Goal: Contribute content

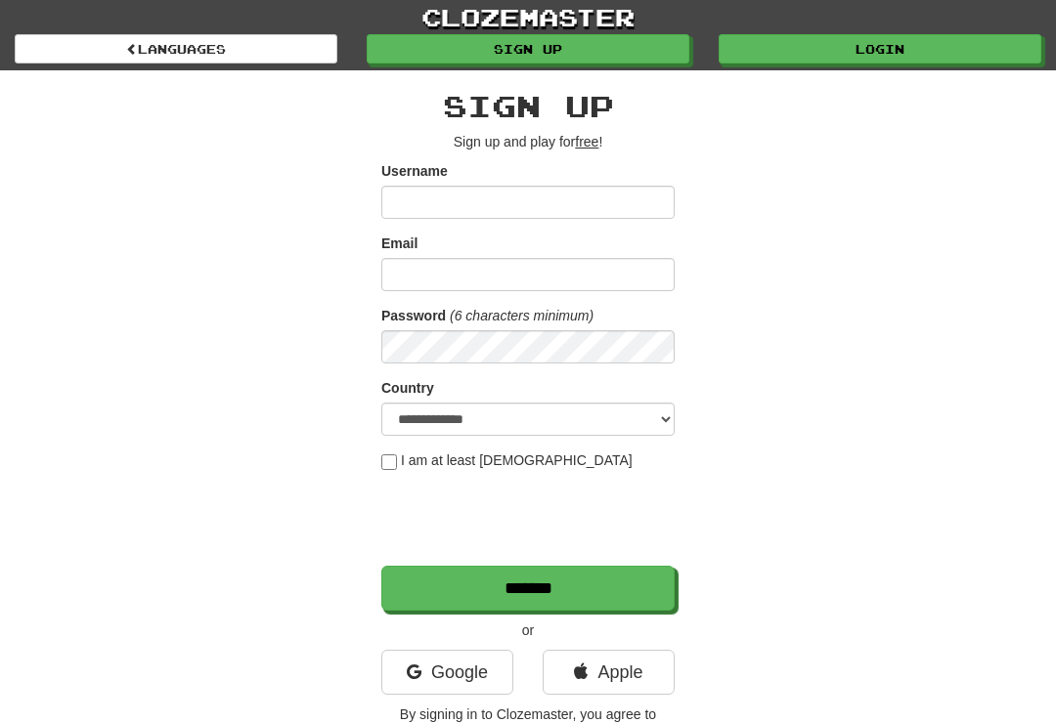
click at [894, 53] on link "Login" at bounding box center [880, 48] width 323 height 29
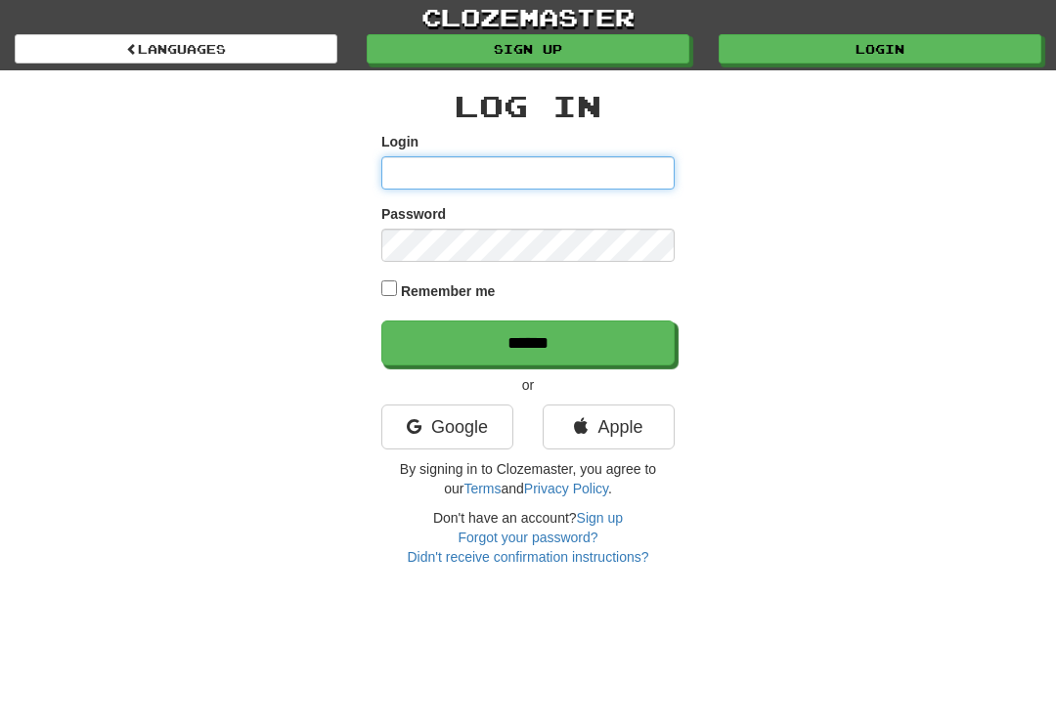
type input "**********"
click at [528, 341] on input "******" at bounding box center [527, 343] width 293 height 45
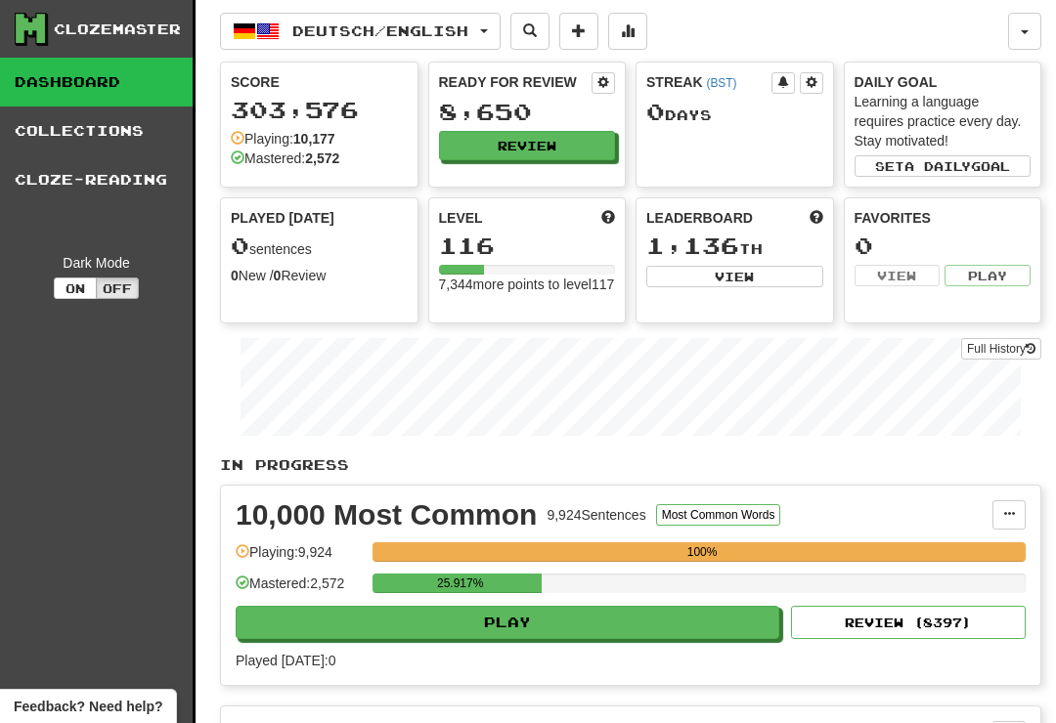
click at [501, 37] on button "Deutsch / English" at bounding box center [360, 31] width 281 height 37
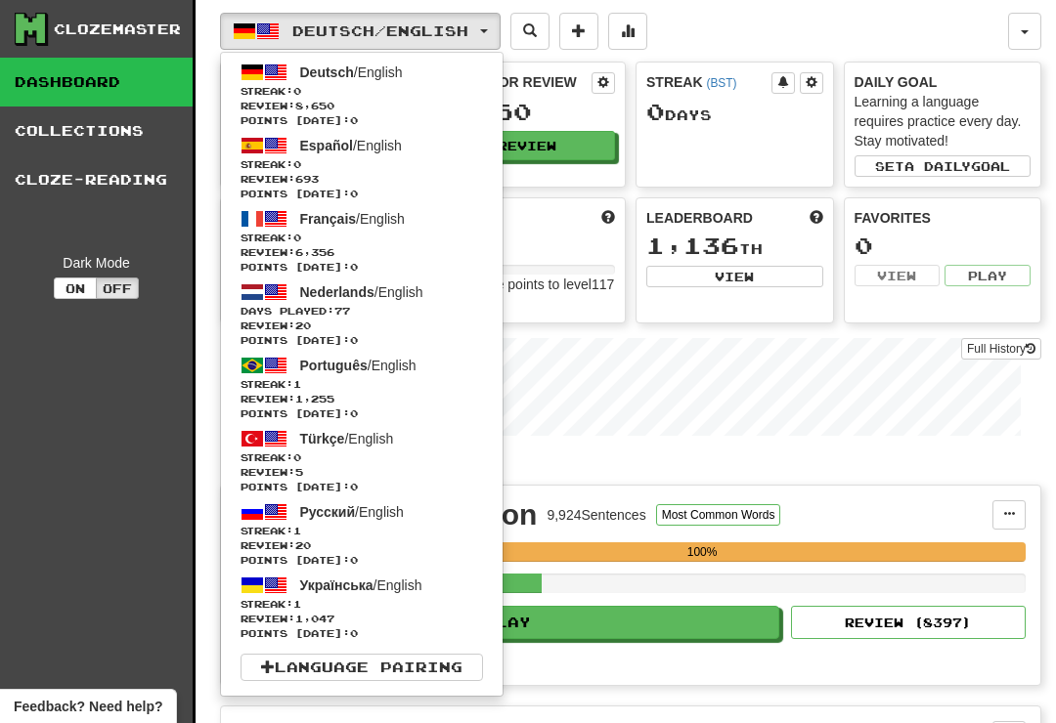
click at [366, 228] on link "Français / English Streak: 0 Review: 6,356 Points today: 0" at bounding box center [362, 240] width 282 height 73
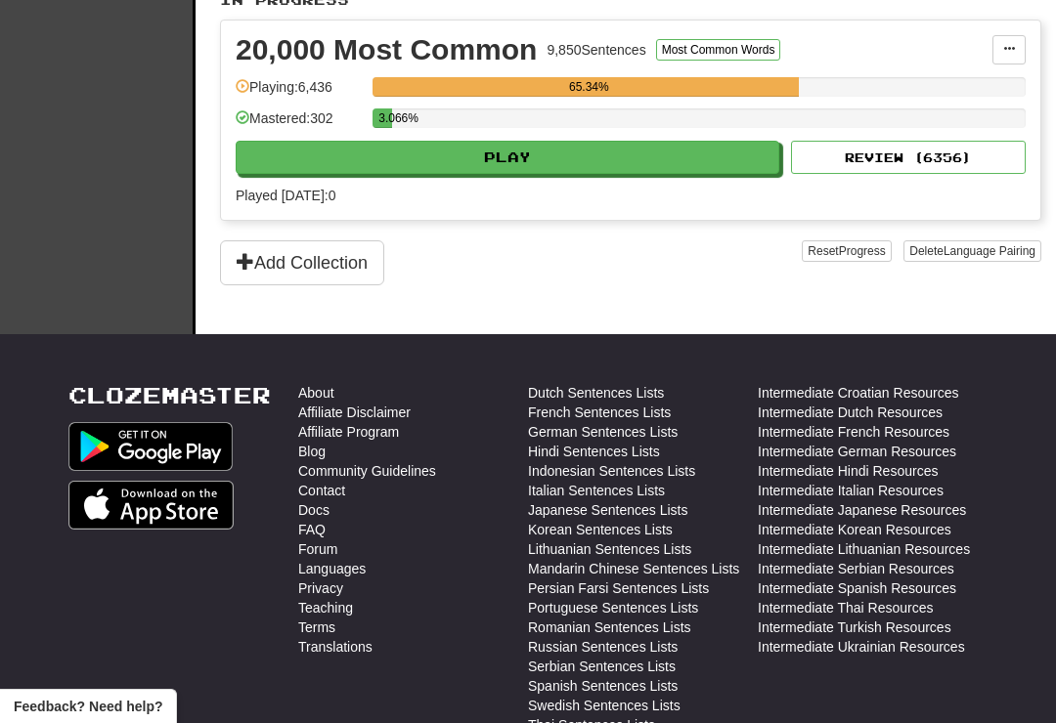
scroll to position [465, 0]
click at [363, 276] on button "Add Collection" at bounding box center [302, 262] width 164 height 45
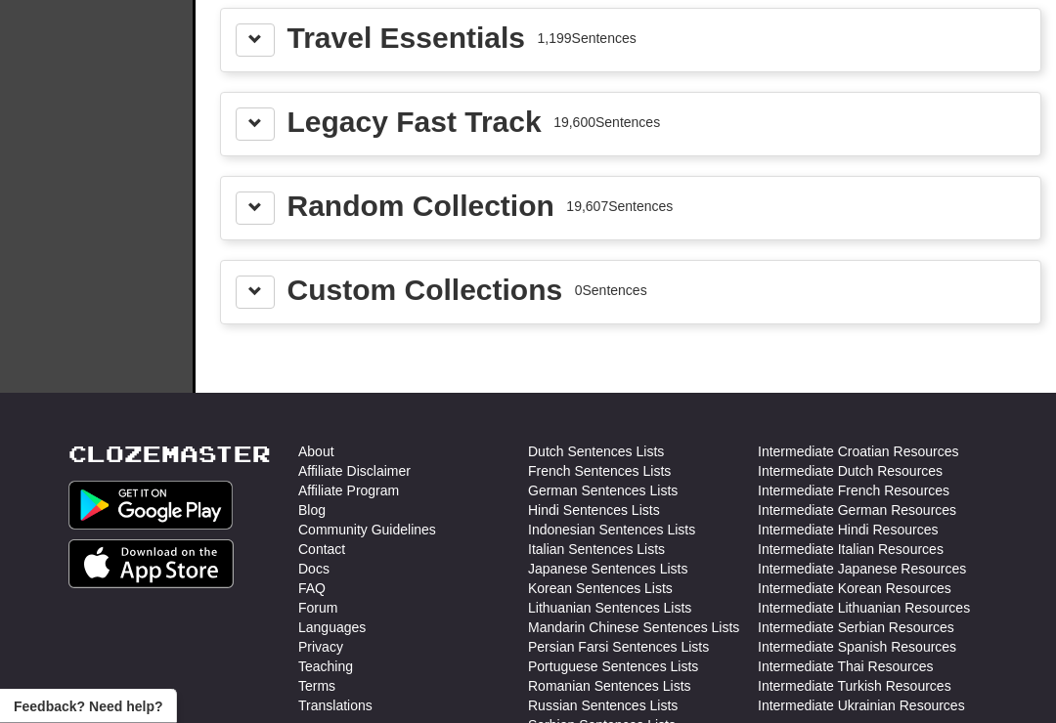
scroll to position [2769, 0]
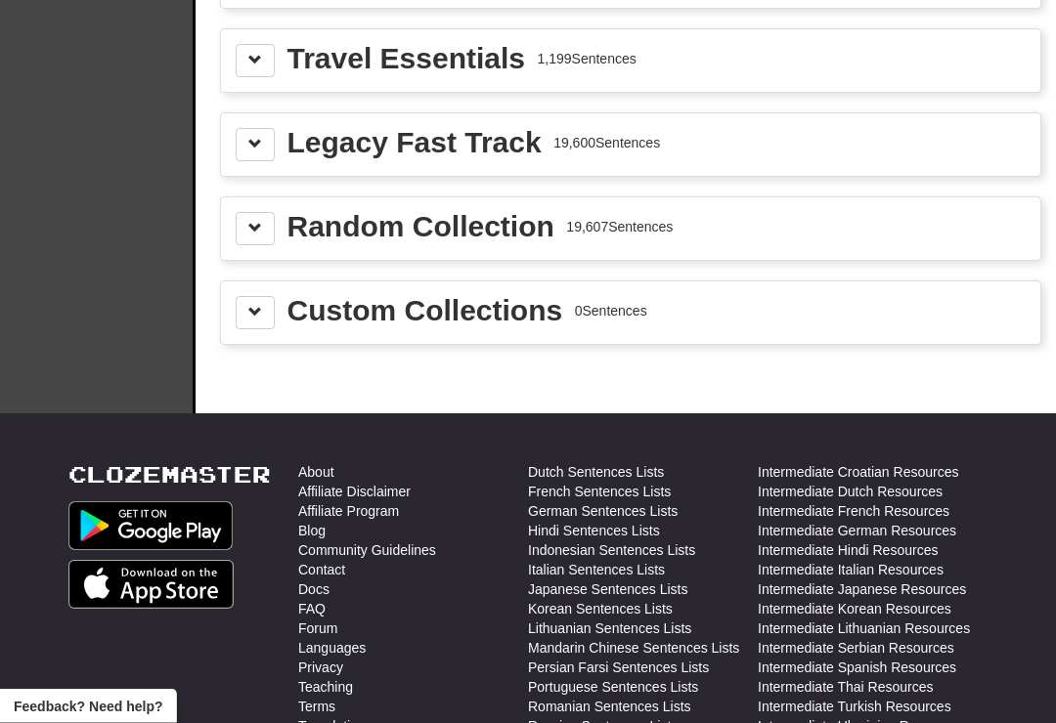
click at [485, 319] on div "Custom Collections" at bounding box center [425, 311] width 276 height 29
click at [535, 309] on div "Custom Collections" at bounding box center [425, 311] width 276 height 29
click at [268, 304] on button at bounding box center [255, 313] width 39 height 33
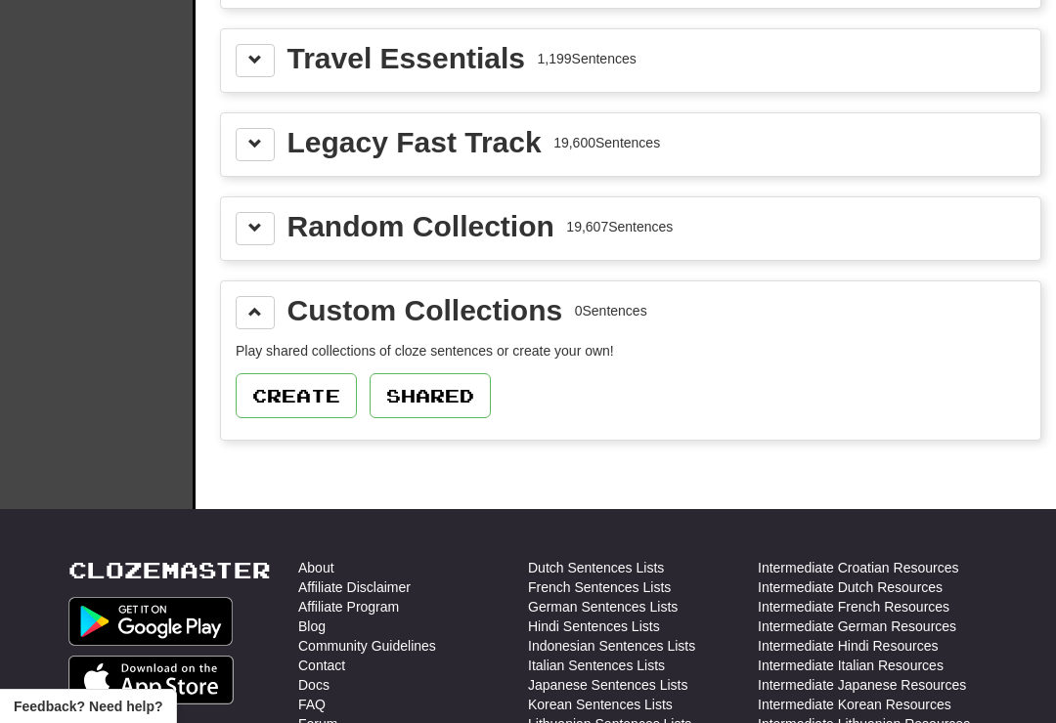
click at [324, 390] on button "Create" at bounding box center [296, 395] width 121 height 45
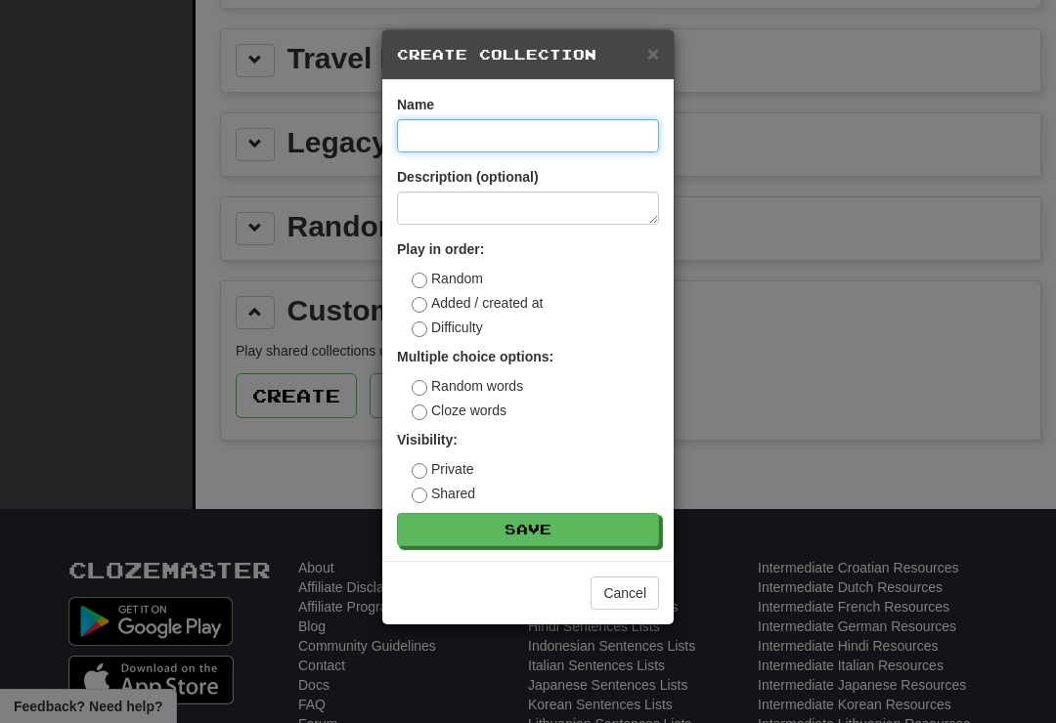
click at [530, 145] on input at bounding box center [528, 135] width 262 height 33
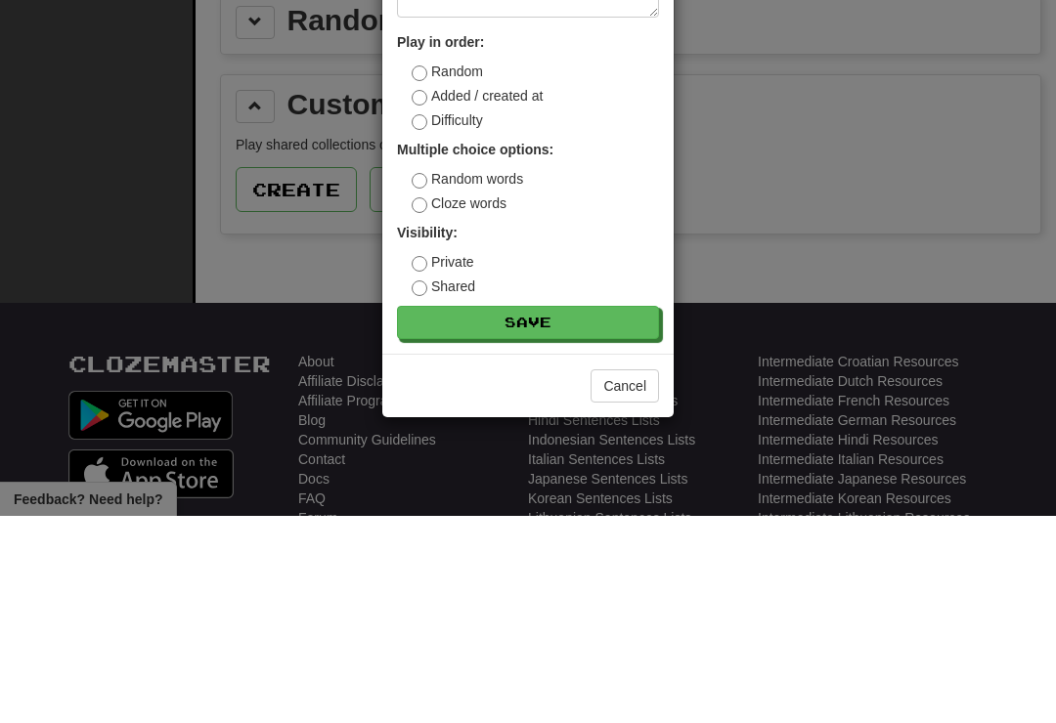
type input "**********"
click at [582, 513] on button "Save" at bounding box center [528, 529] width 262 height 33
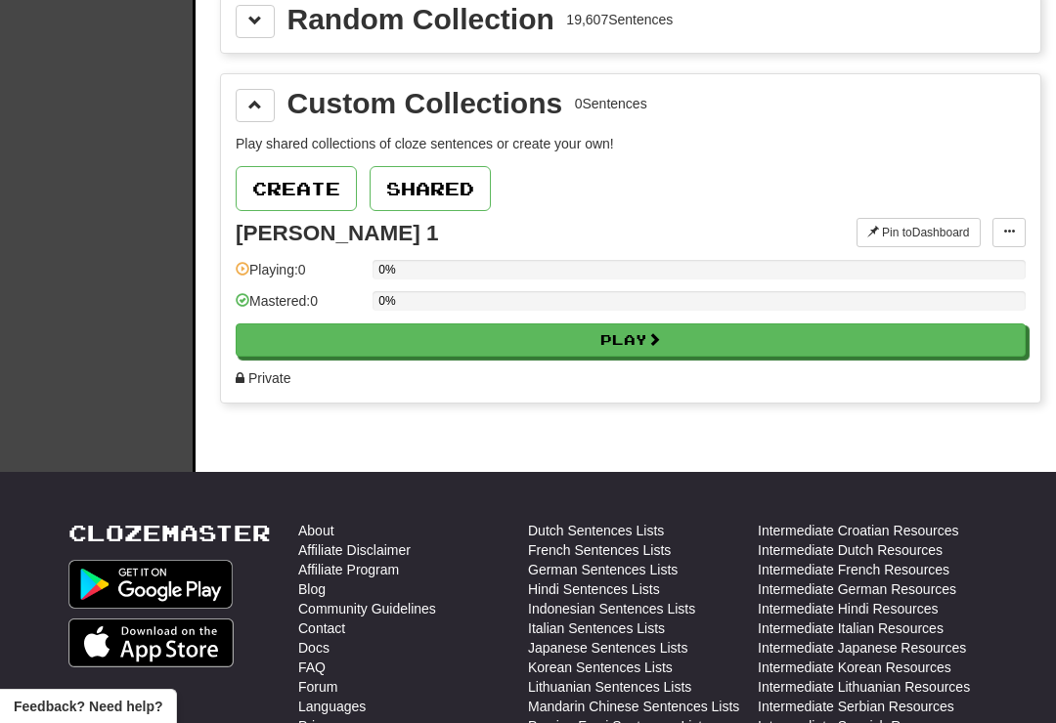
click at [318, 191] on button "Create" at bounding box center [296, 188] width 121 height 45
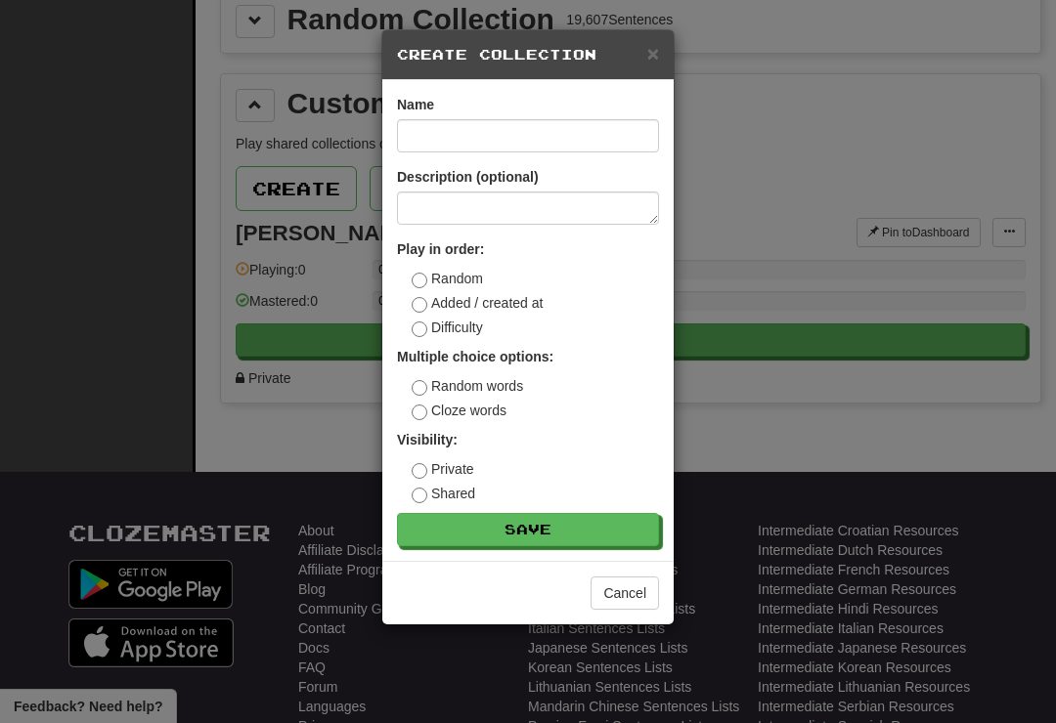
click at [786, 186] on div "× Create Collection Name Description (optional) Play in order: Random Added / c…" at bounding box center [528, 361] width 1056 height 723
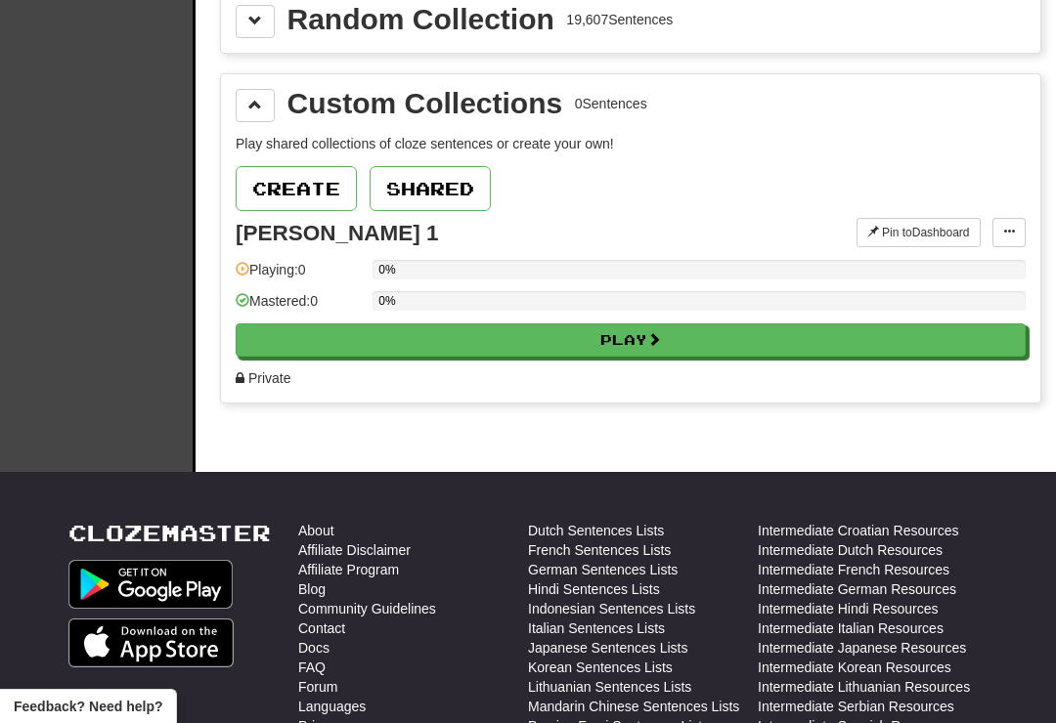
click at [1000, 238] on button at bounding box center [1008, 232] width 33 height 29
click at [969, 270] on span "Add Sentences" at bounding box center [933, 268] width 93 height 16
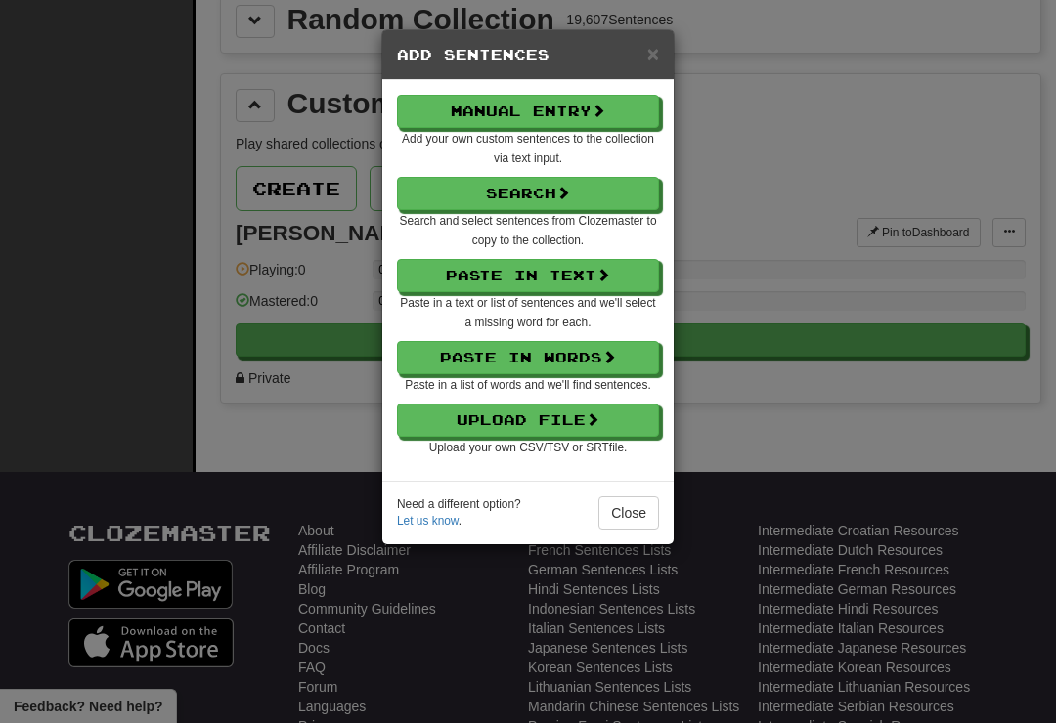
click at [616, 358] on span at bounding box center [609, 357] width 14 height 14
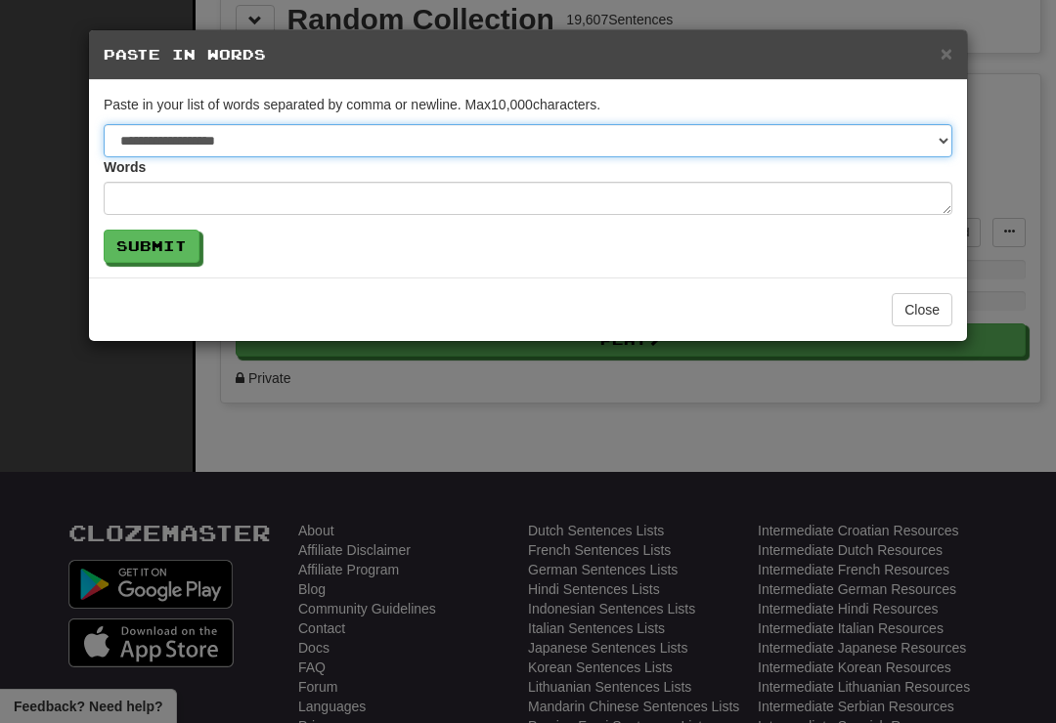
click at [933, 140] on select "**********" at bounding box center [528, 140] width 849 height 33
select select "*"
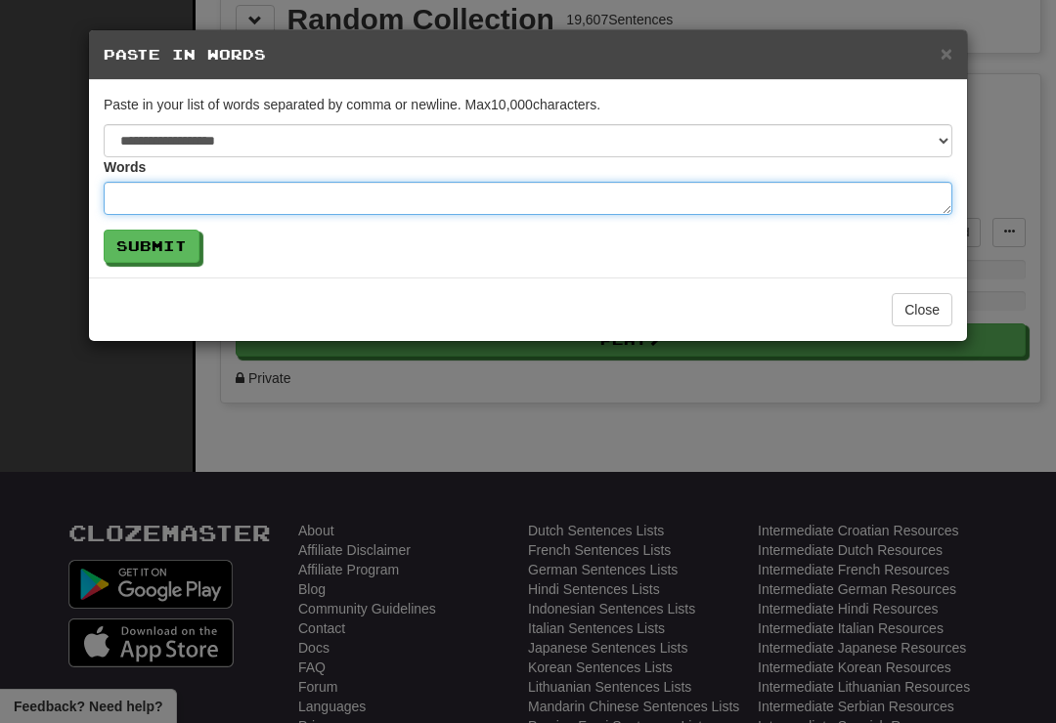
click at [190, 197] on textarea at bounding box center [528, 198] width 849 height 33
paste textarea "**********"
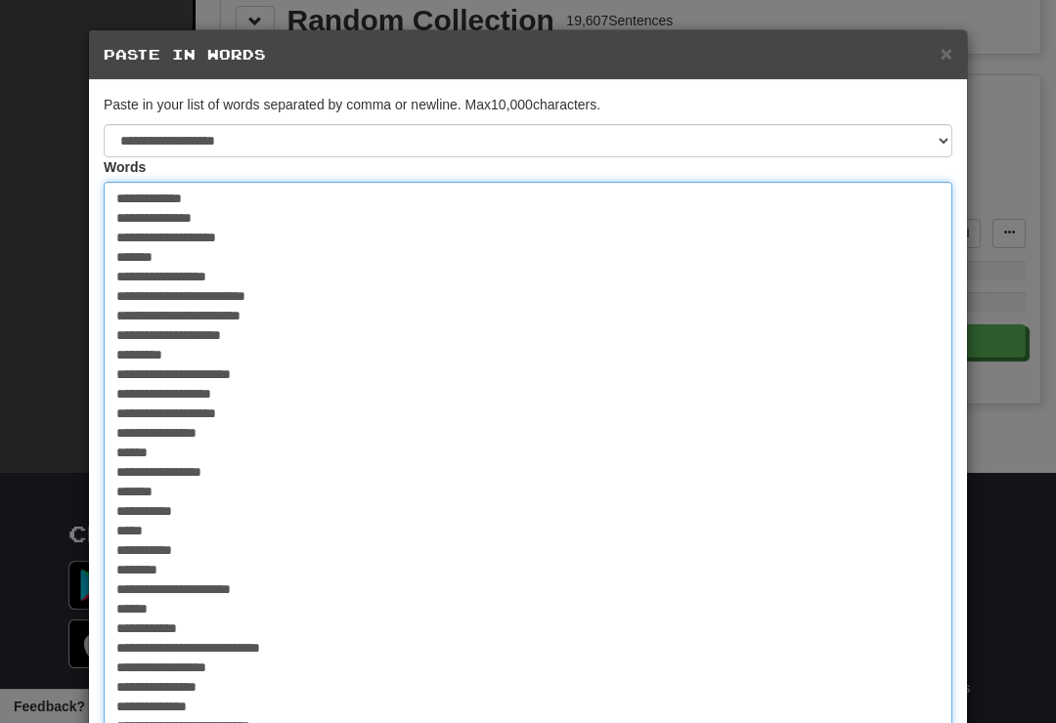
type textarea "*"
type textarea "**********"
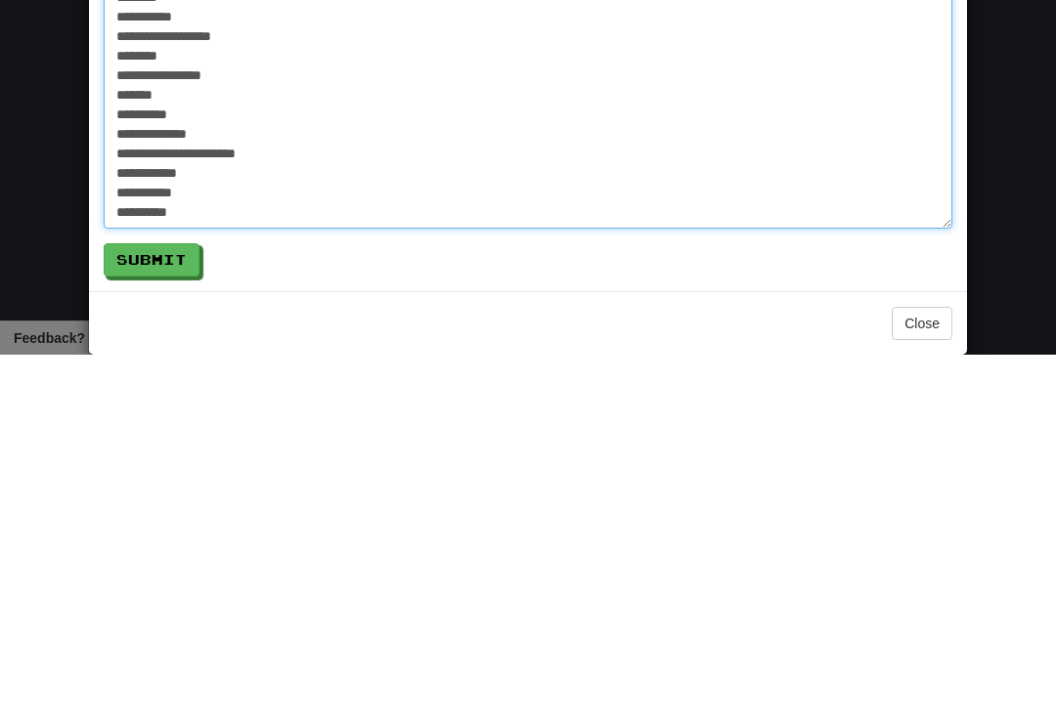
scroll to position [3327, 0]
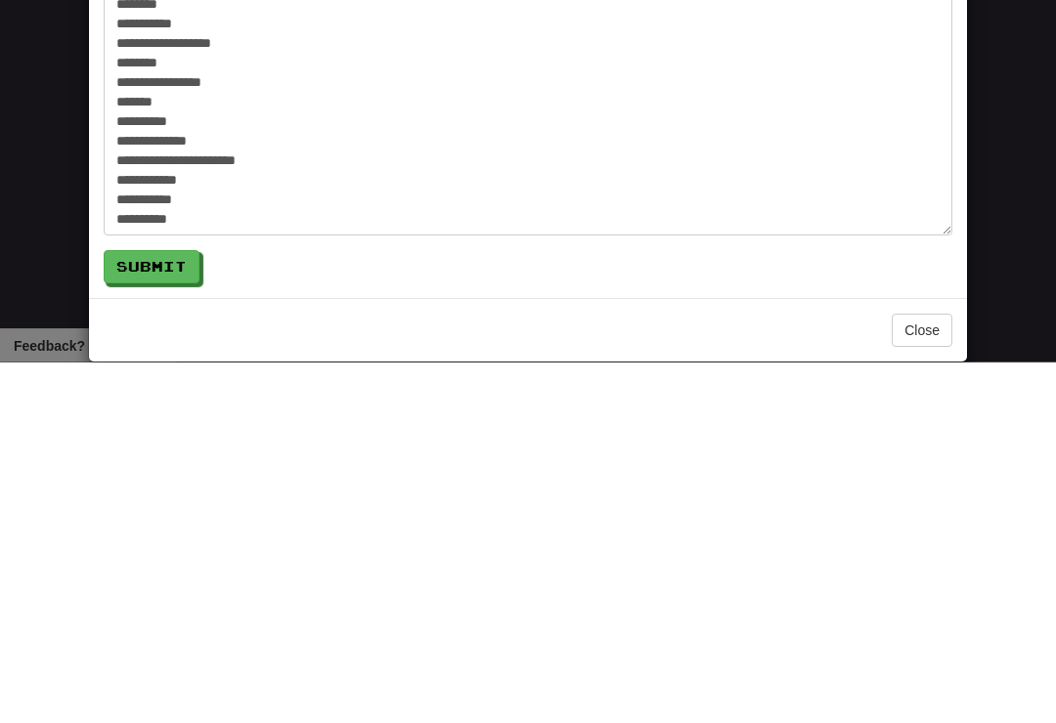
click at [171, 612] on button "Submit" at bounding box center [152, 628] width 96 height 33
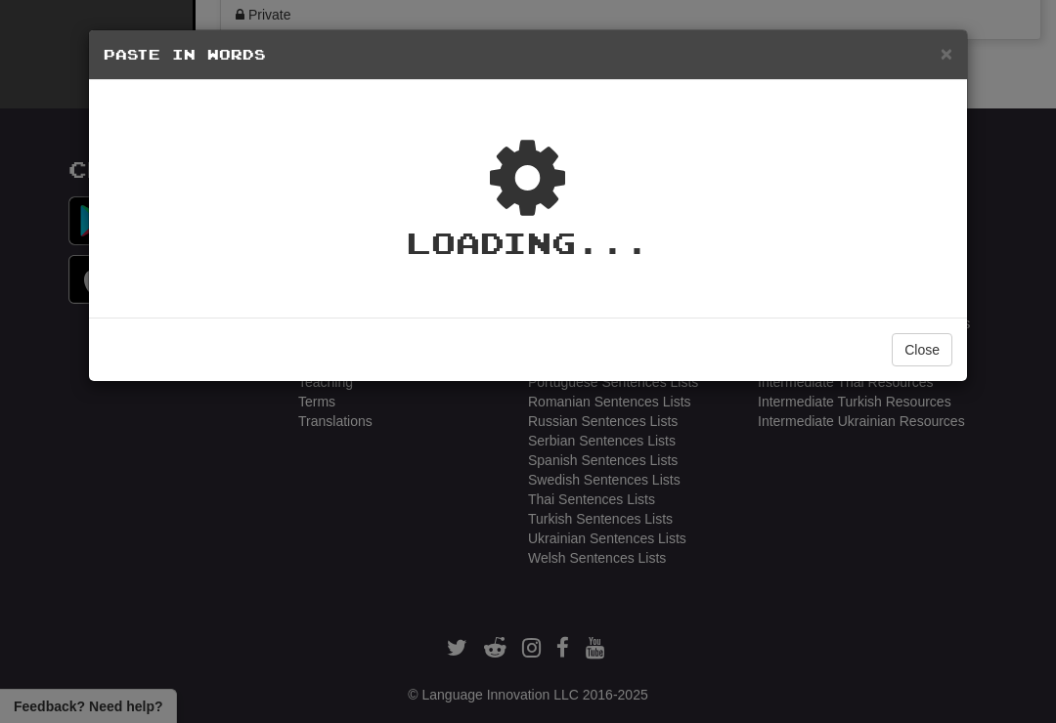
type textarea "*"
select select "*"
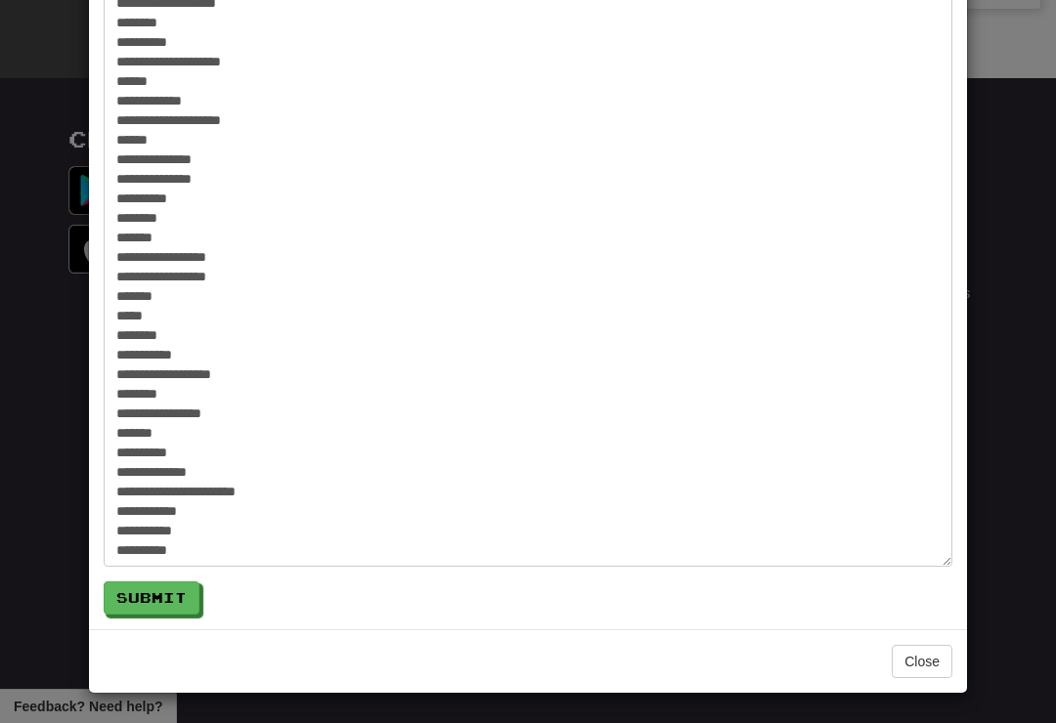
scroll to position [6041, 0]
click at [186, 590] on button "Submit" at bounding box center [152, 598] width 96 height 33
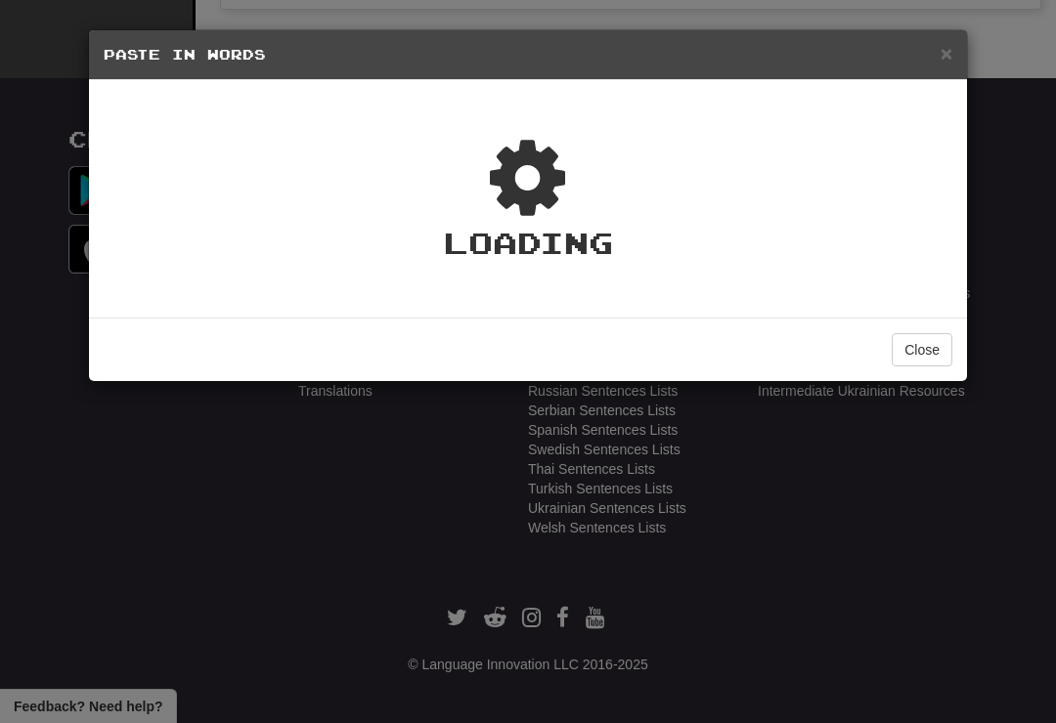
scroll to position [0, 0]
type textarea "*"
select select "*"
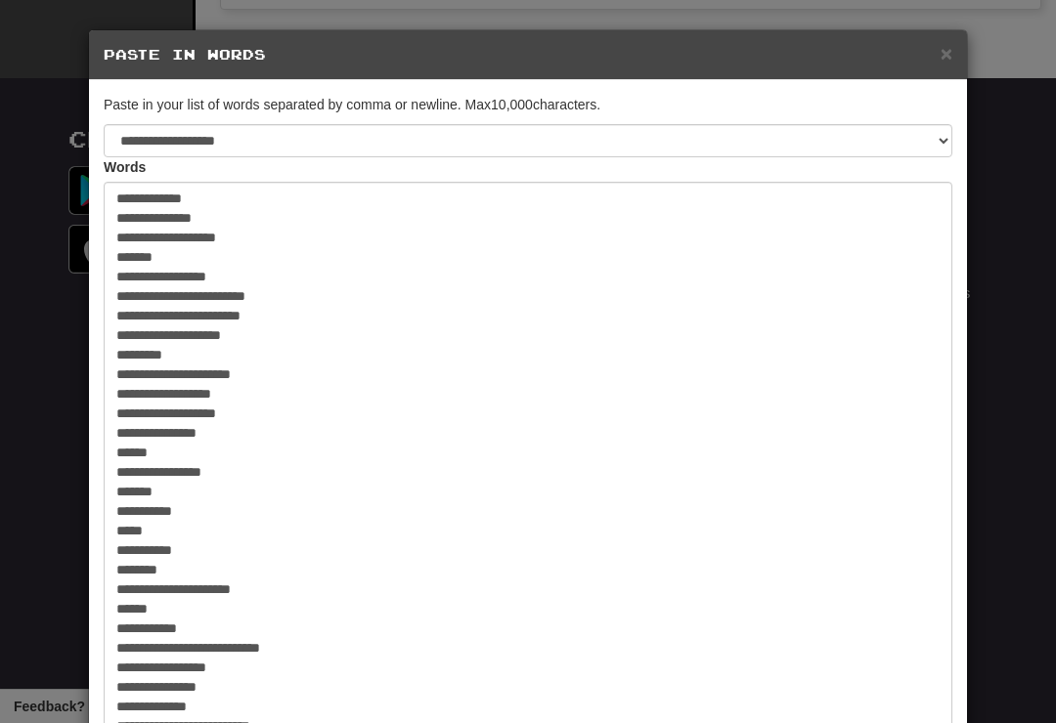
click at [944, 62] on span "×" at bounding box center [946, 53] width 12 height 22
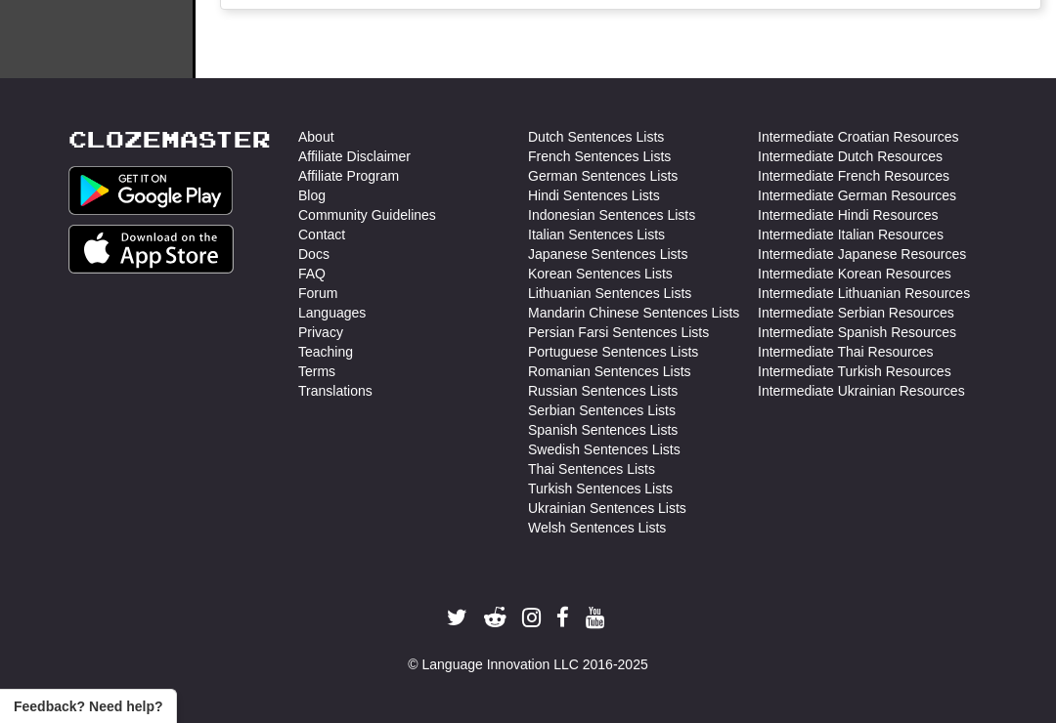
click at [649, 141] on link "Dutch Sentences Lists" at bounding box center [596, 137] width 136 height 20
click at [545, 489] on link "Turkish Sentences Lists" at bounding box center [600, 489] width 145 height 20
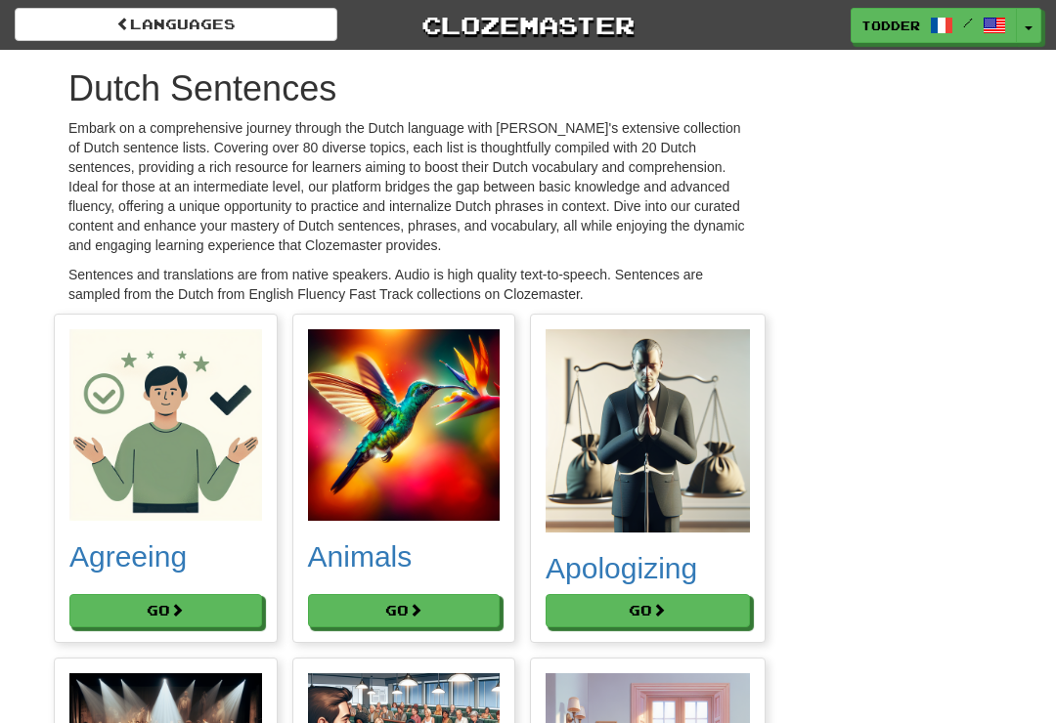
click at [129, 628] on button "Go" at bounding box center [165, 610] width 193 height 33
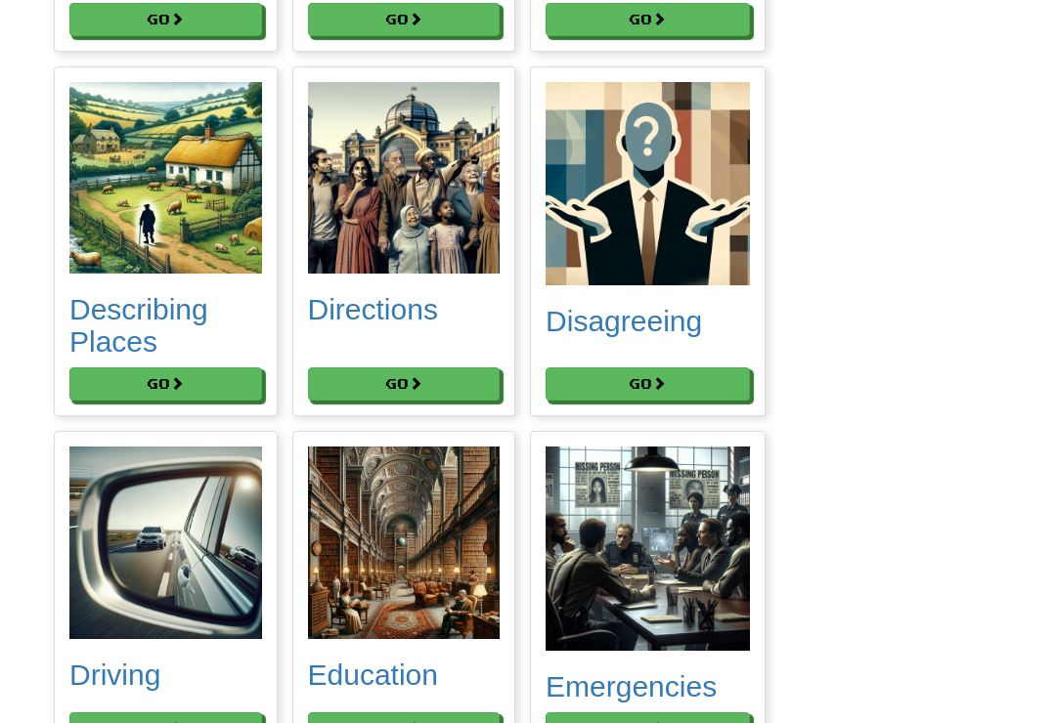
scroll to position [2724, 0]
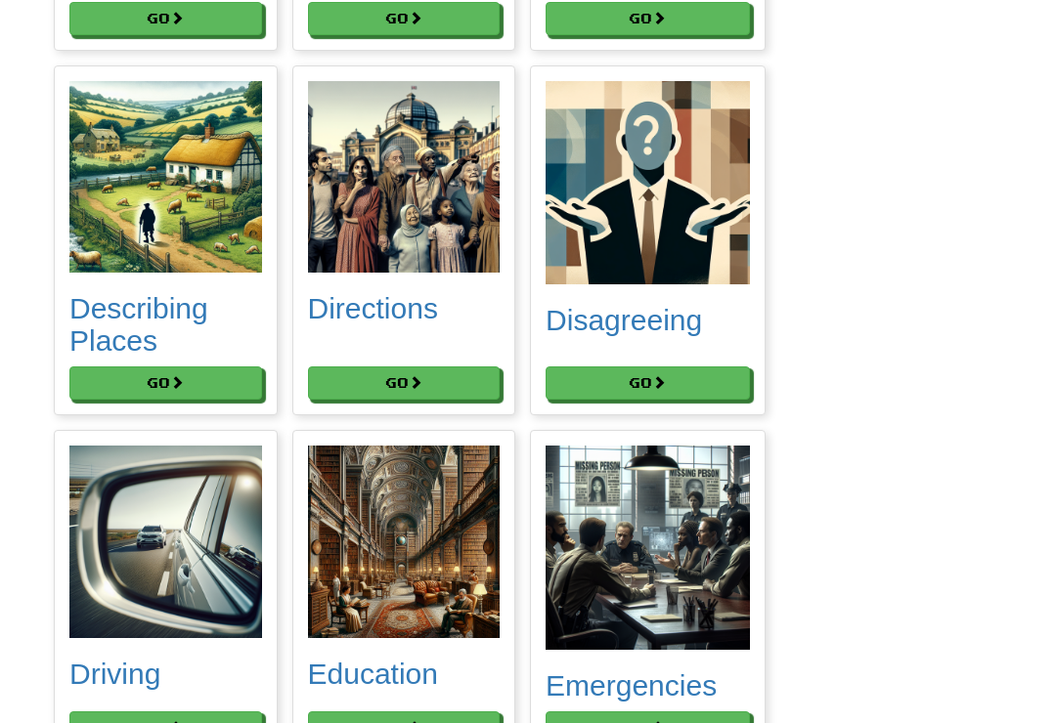
click at [135, 400] on button "Go" at bounding box center [165, 383] width 193 height 33
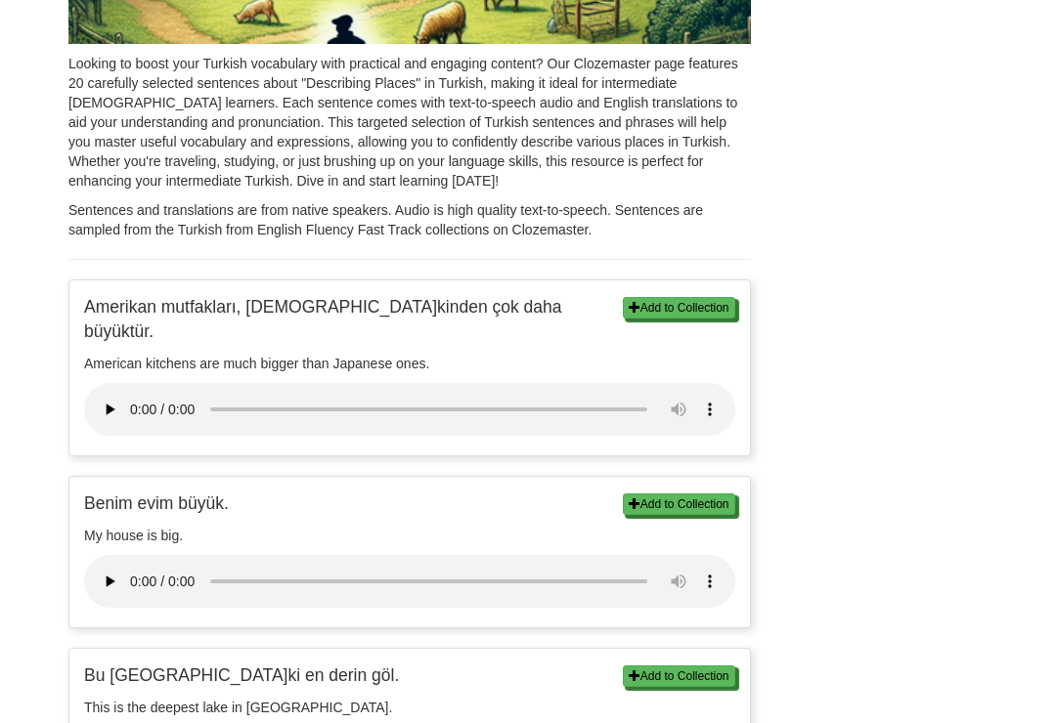
scroll to position [349, 0]
